Goal: Task Accomplishment & Management: Complete application form

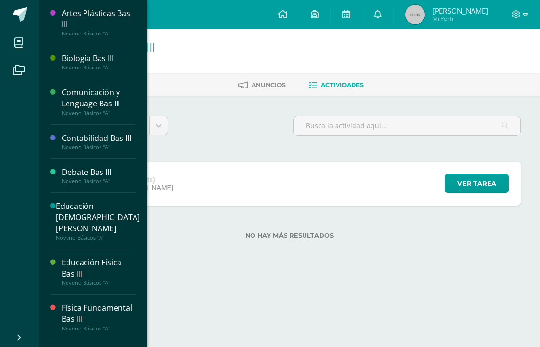
click at [19, 39] on icon at bounding box center [18, 43] width 9 height 10
click at [20, 16] on span at bounding box center [20, 14] width 15 height 15
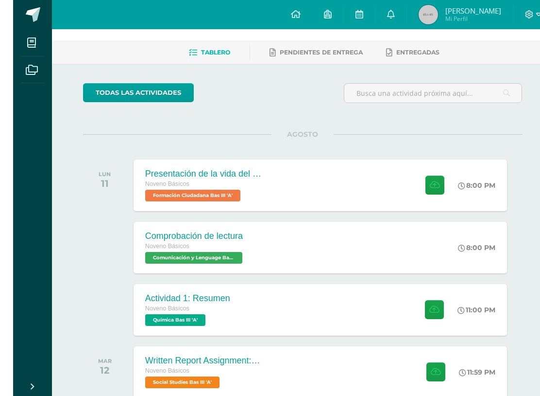
scroll to position [32, 0]
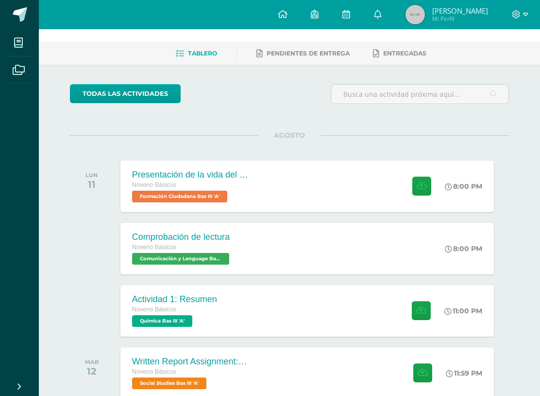
click at [346, 199] on div "Presentación de la vida del General [PERSON_NAME]. Noveno Básicos Formación Ciu…" at bounding box center [307, 186] width 374 height 52
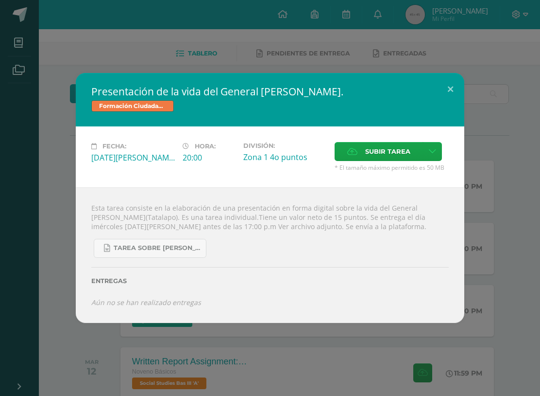
click at [428, 153] on link at bounding box center [432, 151] width 19 height 19
click at [423, 171] on link "Subir enlace" at bounding box center [398, 170] width 97 height 15
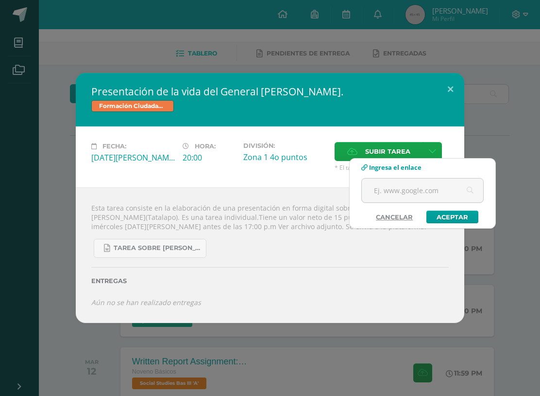
click at [421, 181] on input "text" at bounding box center [422, 190] width 121 height 24
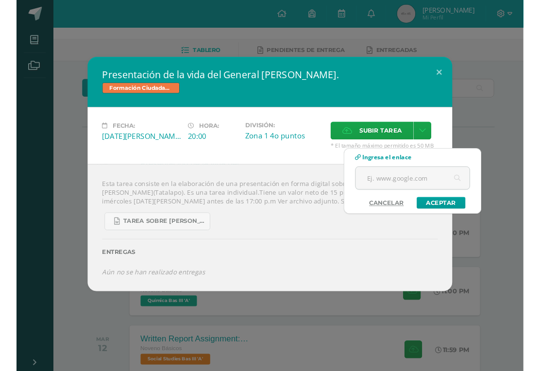
scroll to position [32, 23]
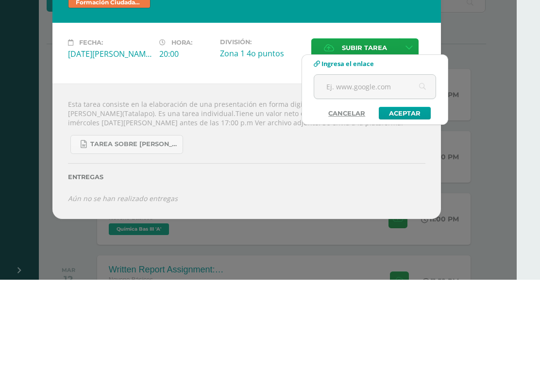
paste input "https://www.canva.com/design/DAGvgixaIJU/8QLJ-IF7K-u4Gsqexo3k7Q/edit?utm_conten…"
type input "https://www.canva.com/design/DAGvgixaIJU/8QLJ-IF7K-u4Gsqexo3k7Q/edit?utm_conten…"
click at [411, 198] on link "Aceptar" at bounding box center [405, 204] width 52 height 13
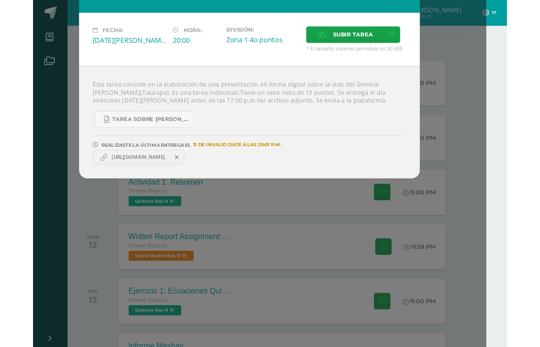
scroll to position [150, 23]
